Goal: Find specific page/section: Find specific page/section

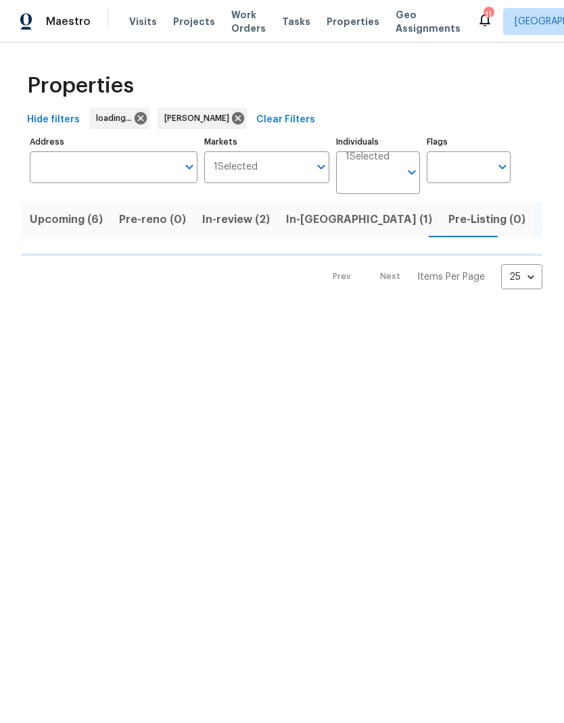
click at [319, 220] on span "In-reno (1)" at bounding box center [359, 219] width 146 height 19
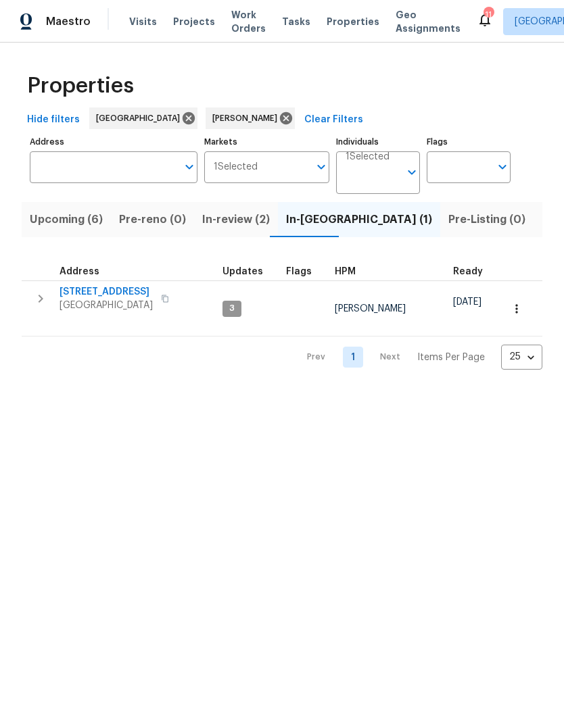
click at [109, 293] on span "1762 Aden Mist Dr" at bounding box center [105, 292] width 93 height 14
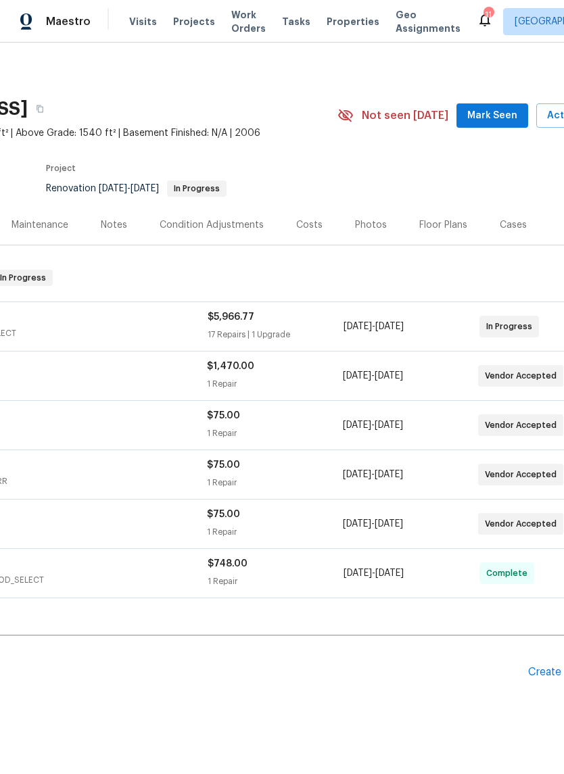
scroll to position [0, 153]
click at [446, 226] on div "Floor Plans" at bounding box center [442, 225] width 48 height 14
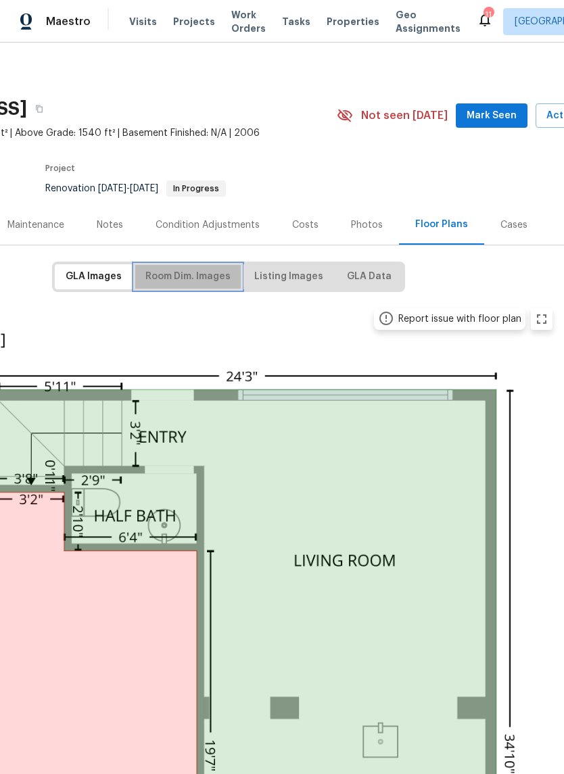
click at [202, 277] on span "Room Dim. Images" at bounding box center [187, 276] width 85 height 17
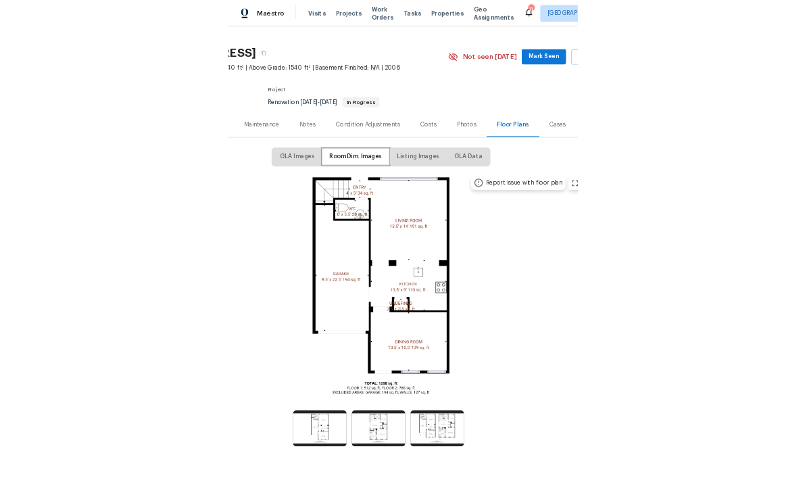
scroll to position [24, 134]
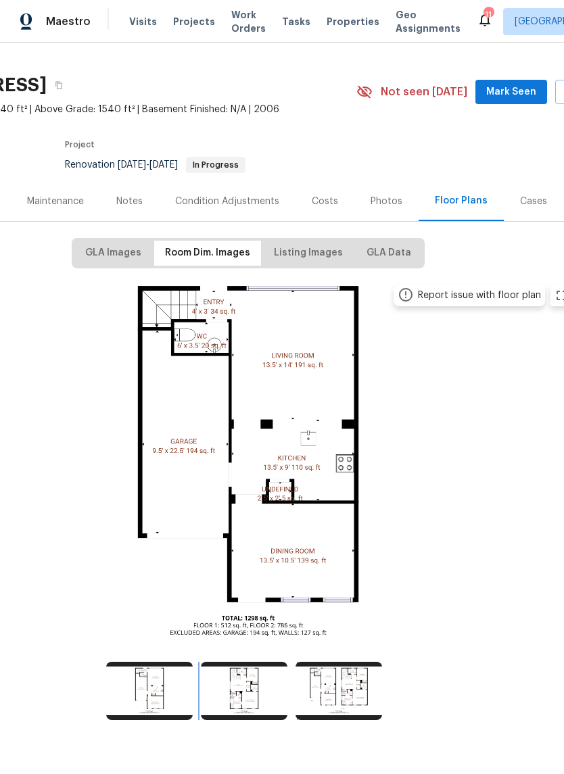
click at [246, 691] on img at bounding box center [244, 691] width 87 height 58
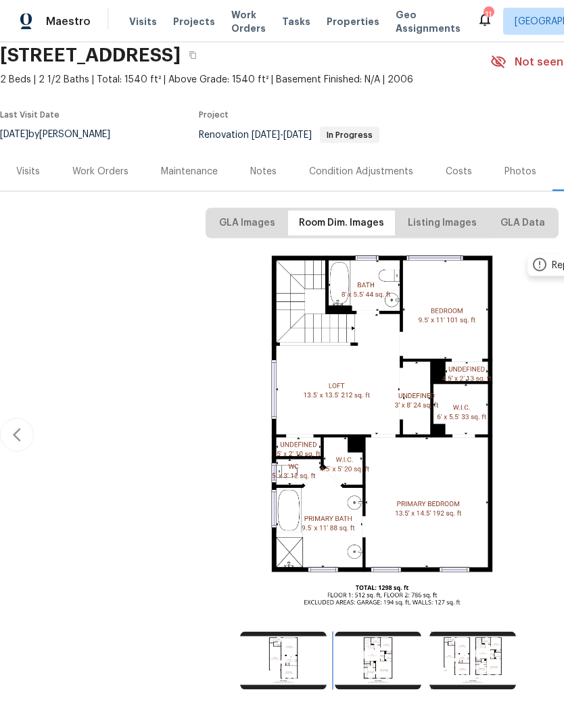
scroll to position [0, 0]
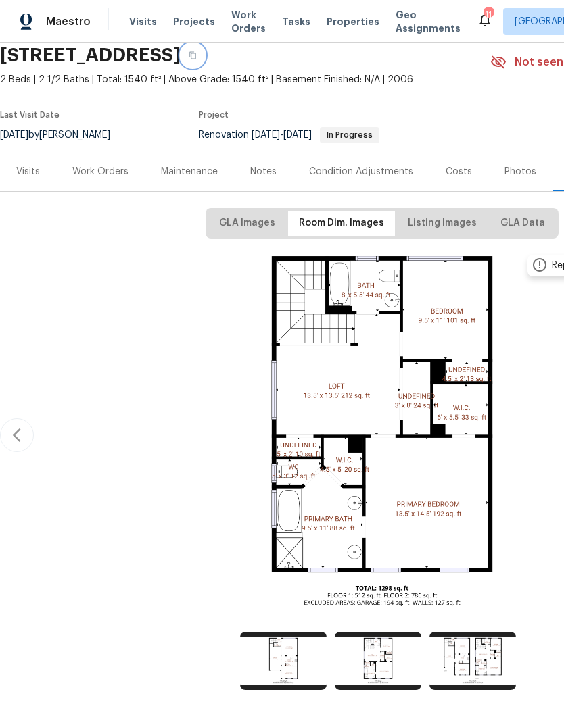
click at [197, 53] on icon "button" at bounding box center [193, 55] width 8 height 8
